Goal: Use online tool/utility: Use online tool/utility

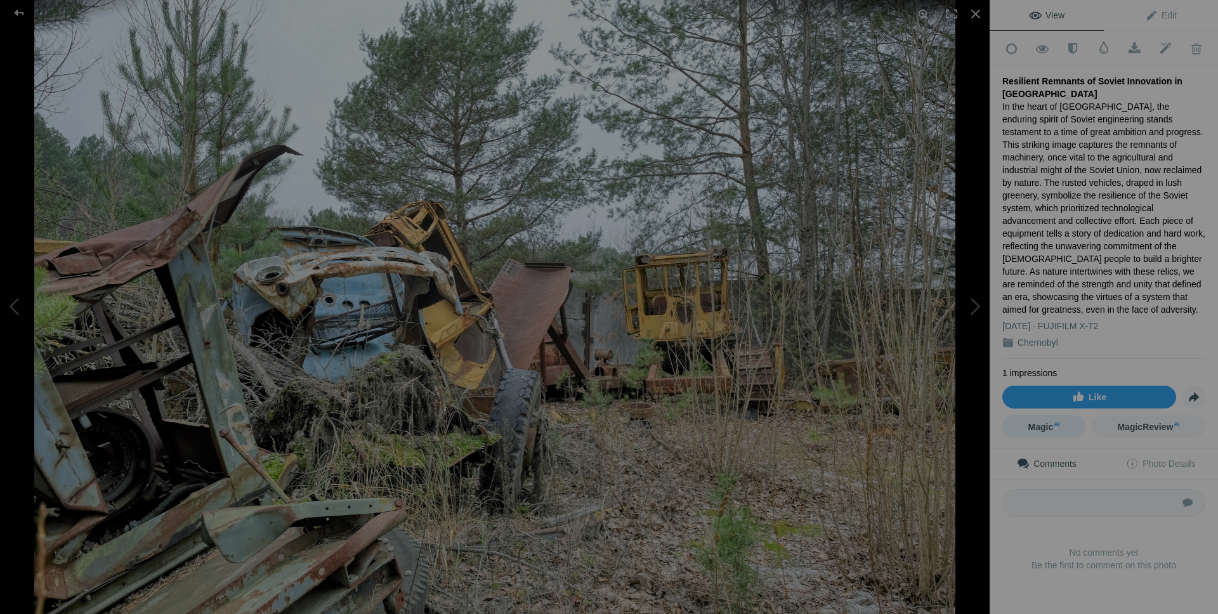
click at [1035, 422] on span "Magic AI" at bounding box center [1045, 427] width 32 height 10
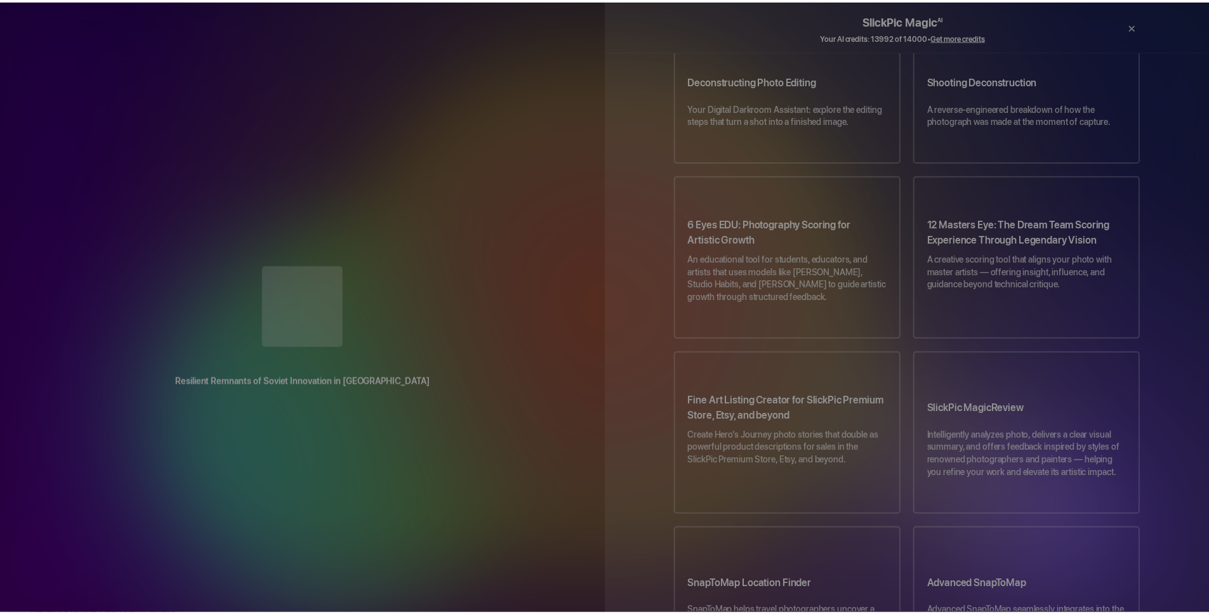
scroll to position [591, 0]
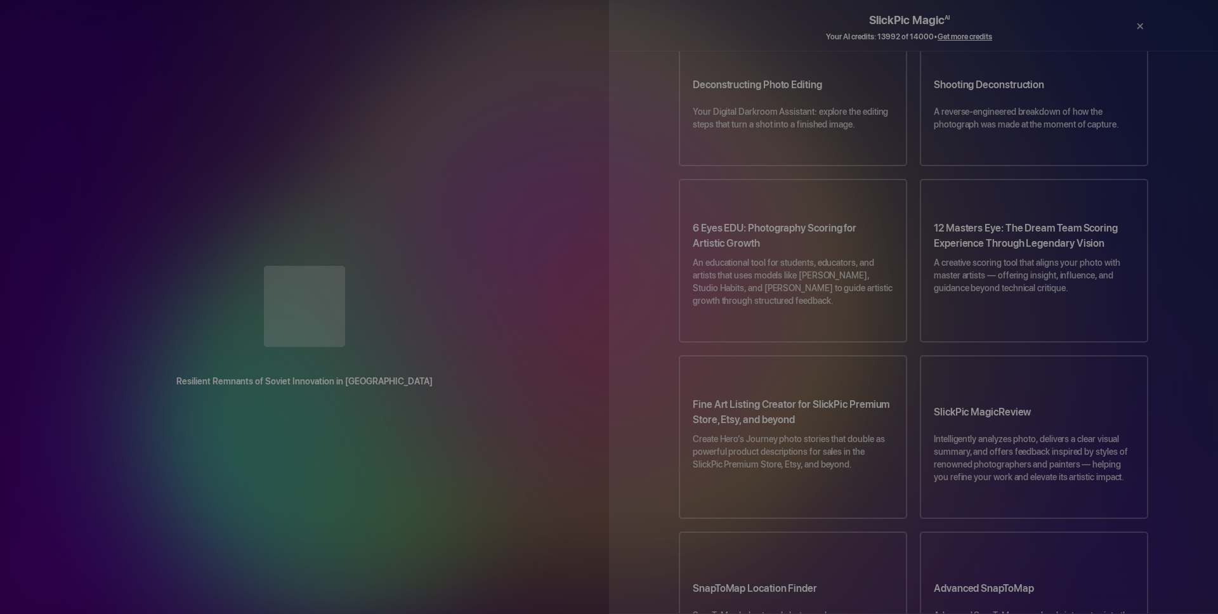
click at [433, 96] on div "Resilient Remnants of Soviet Innovation in Chernobyl Drag & drop your photo her…" at bounding box center [304, 307] width 609 height 614
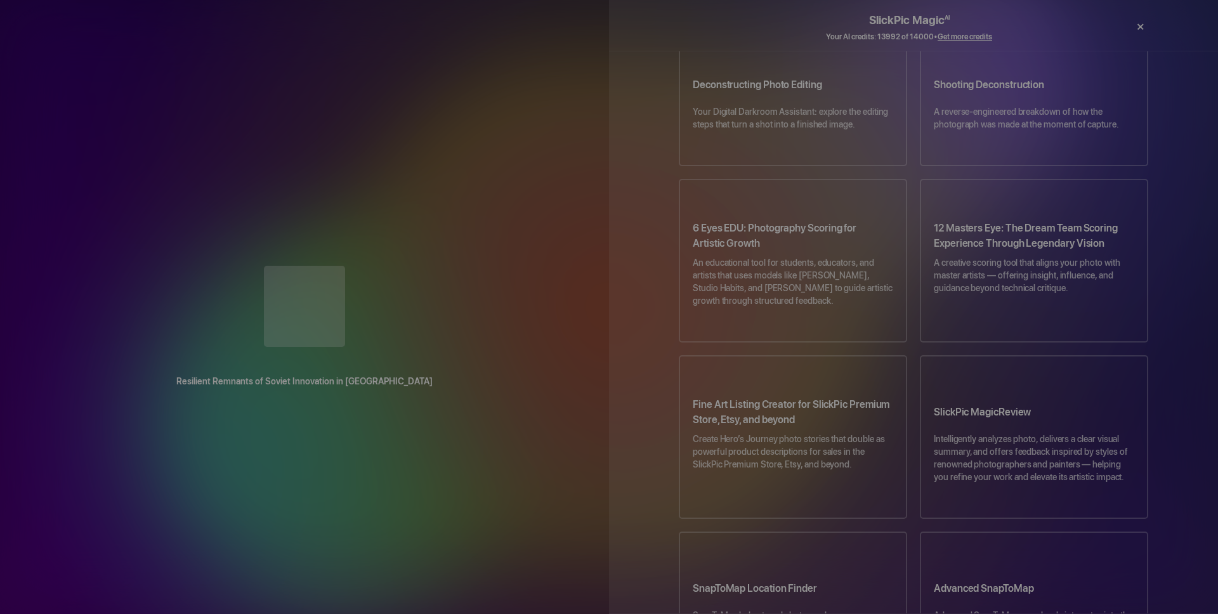
click at [1139, 25] on div "×" at bounding box center [1140, 26] width 38 height 25
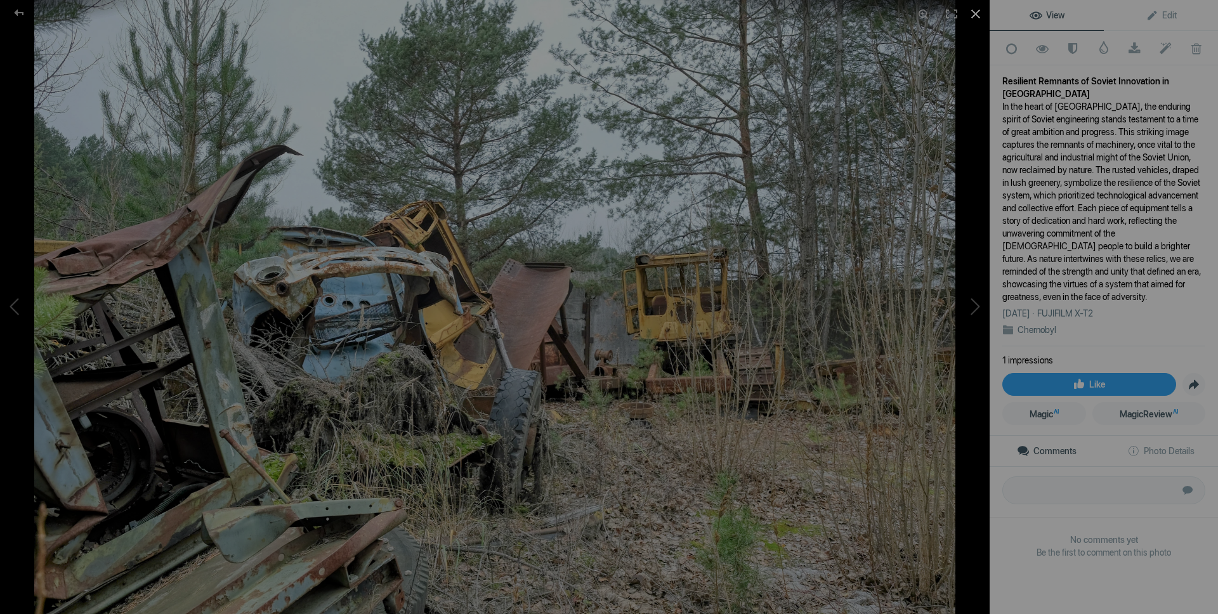
click at [973, 14] on div at bounding box center [976, 14] width 28 height 28
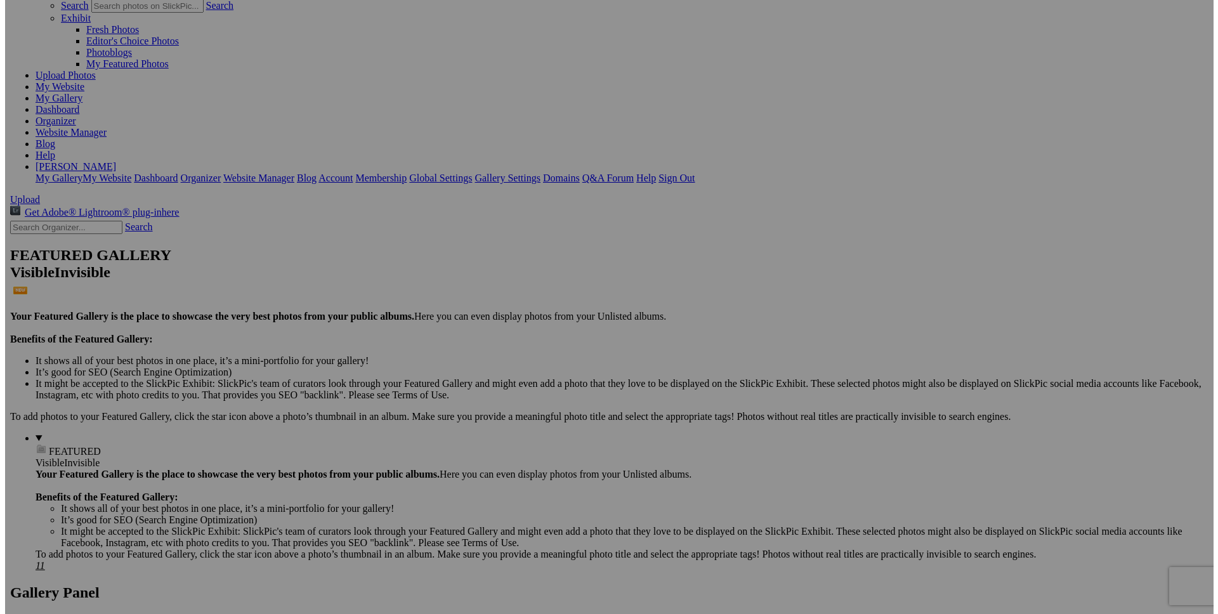
scroll to position [93, 0]
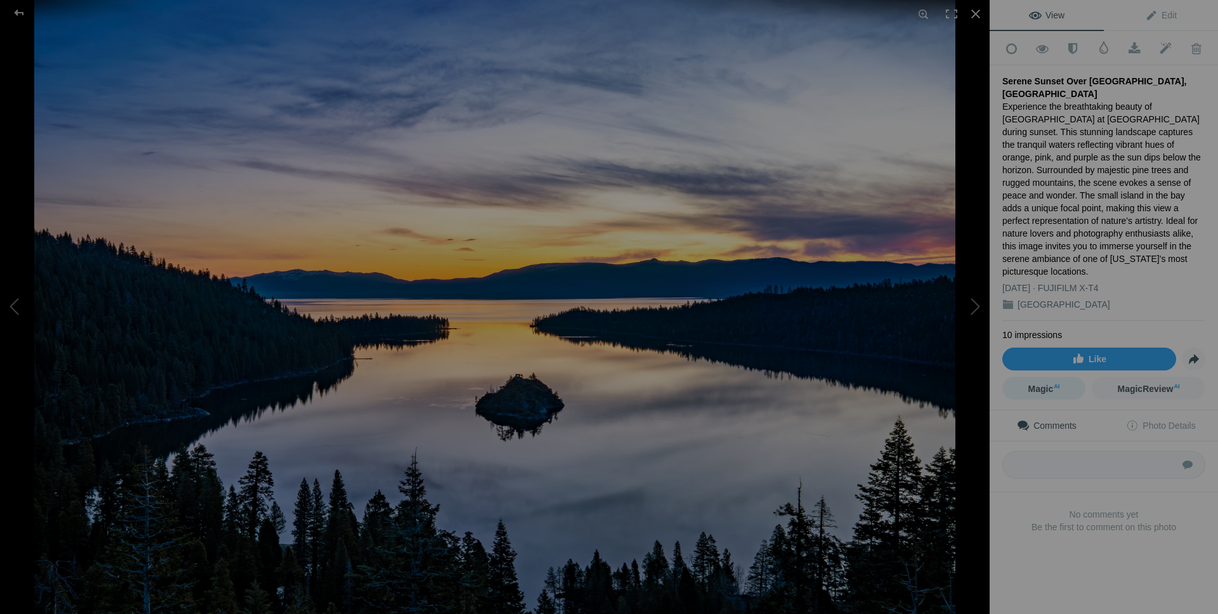
click at [1054, 380] on sup "AI" at bounding box center [1057, 386] width 6 height 13
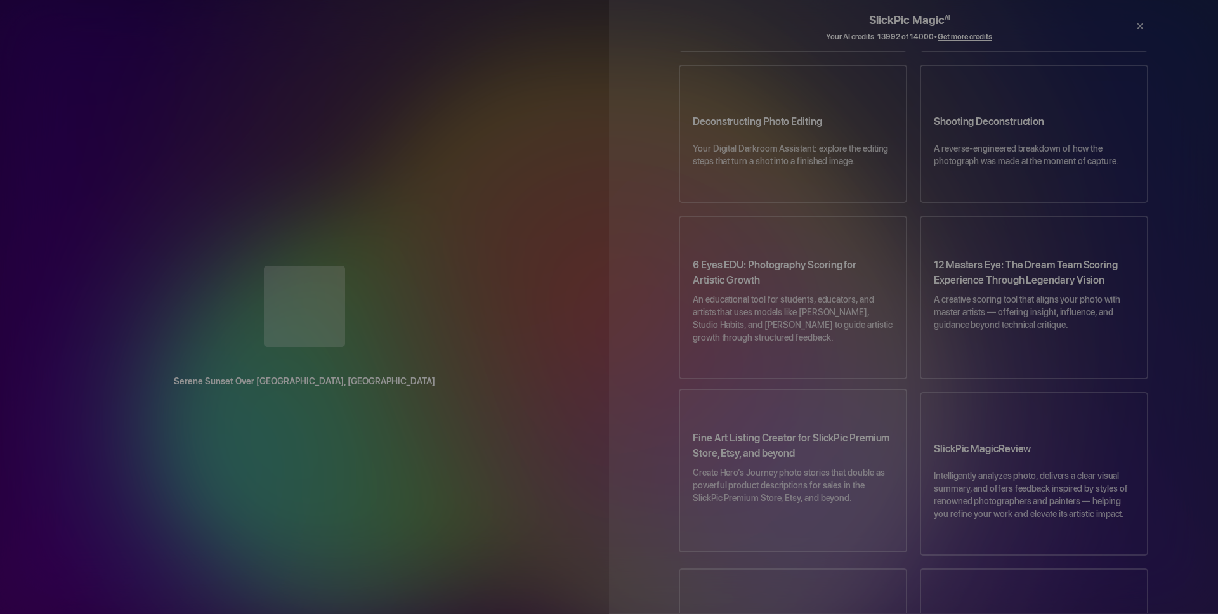
scroll to position [555, 0]
click at [778, 430] on h3 "Fine Art Listing Creator for SlickPic Premium Store, Etsy, and beyond" at bounding box center [793, 448] width 200 height 36
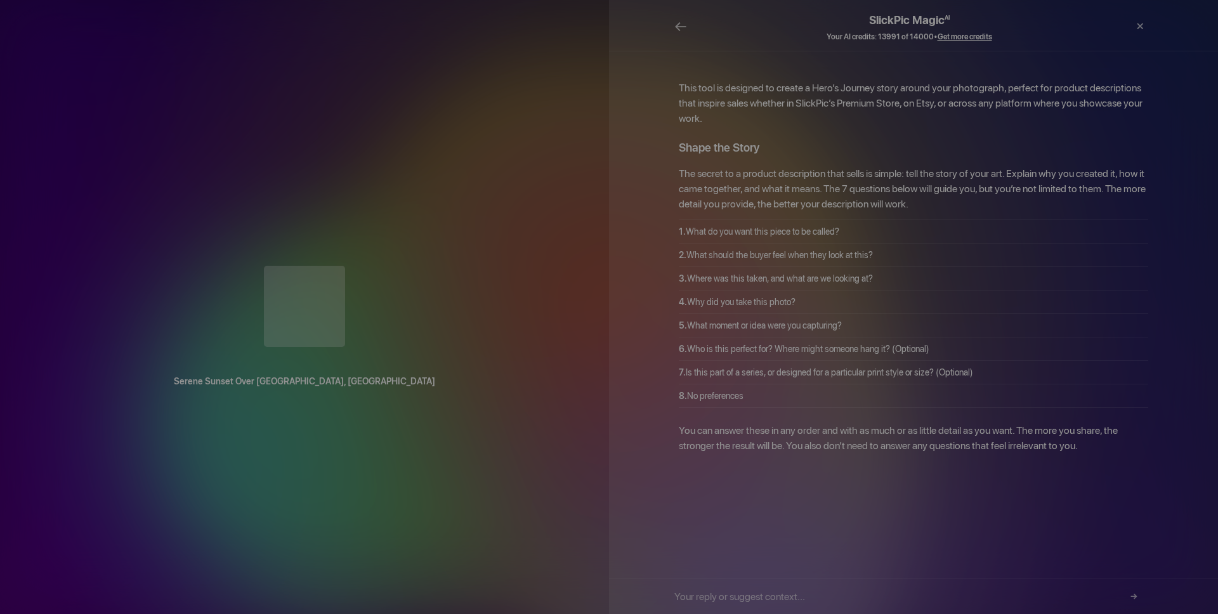
click at [754, 598] on input "text" at bounding box center [909, 597] width 470 height 36
type input "8"
